Goal: Transaction & Acquisition: Purchase product/service

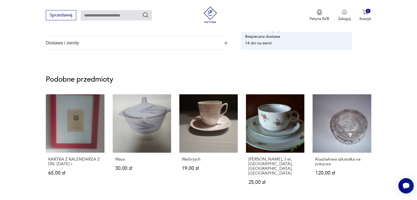
scroll to position [384, 0]
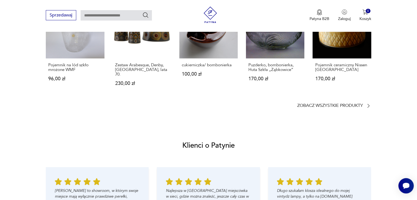
scroll to position [504, 0]
